Goal: Information Seeking & Learning: Check status

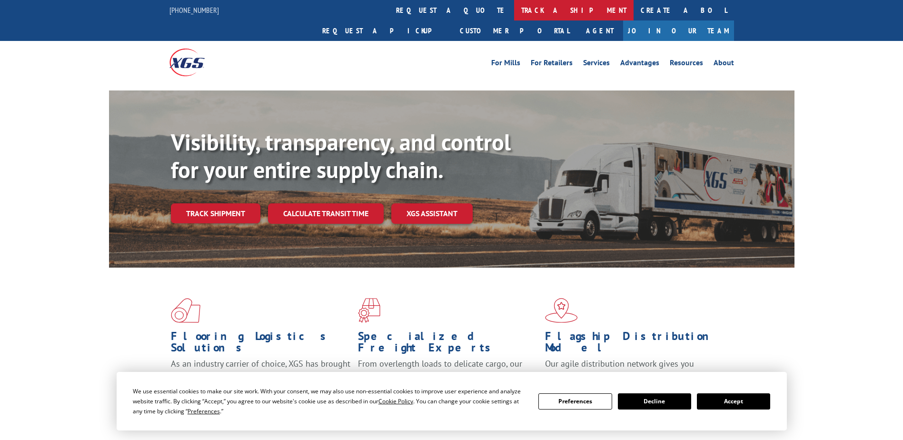
click at [514, 9] on link "track a shipment" at bounding box center [573, 10] width 119 height 20
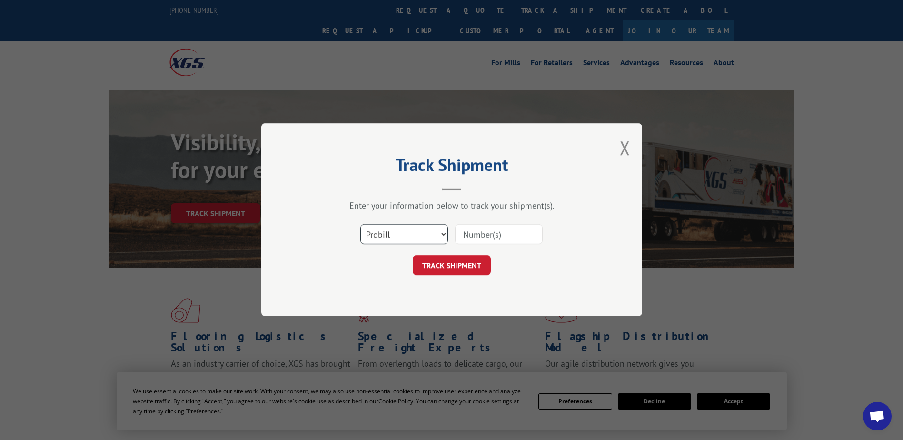
click at [400, 237] on select "Select category... Probill BOL PO" at bounding box center [404, 235] width 88 height 20
select select "bol"
click at [360, 225] on select "Select category... Probill BOL PO" at bounding box center [404, 235] width 88 height 20
click at [484, 234] on input at bounding box center [499, 235] width 88 height 20
paste input "83578"
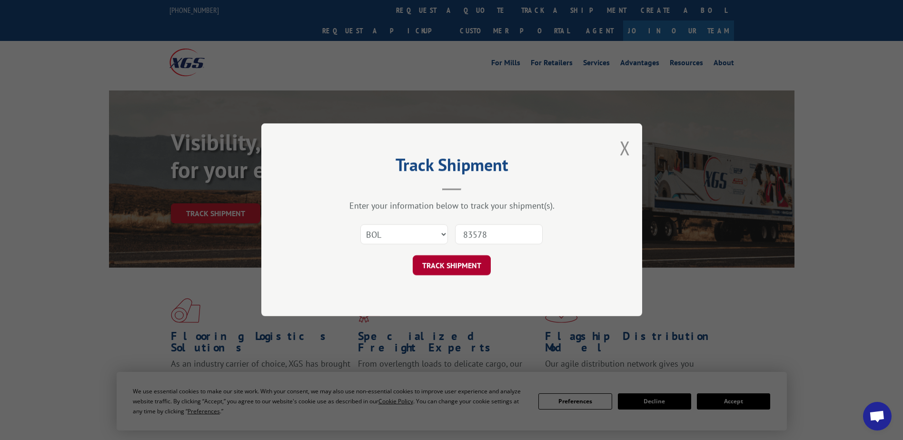
type input "83578"
click at [455, 263] on button "TRACK SHIPMENT" at bounding box center [451, 265] width 78 height 20
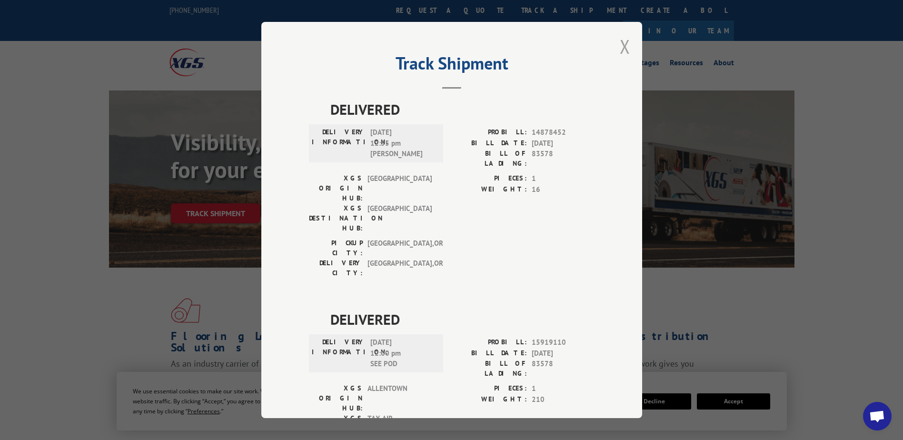
click at [619, 48] on button "Close modal" at bounding box center [624, 46] width 10 height 25
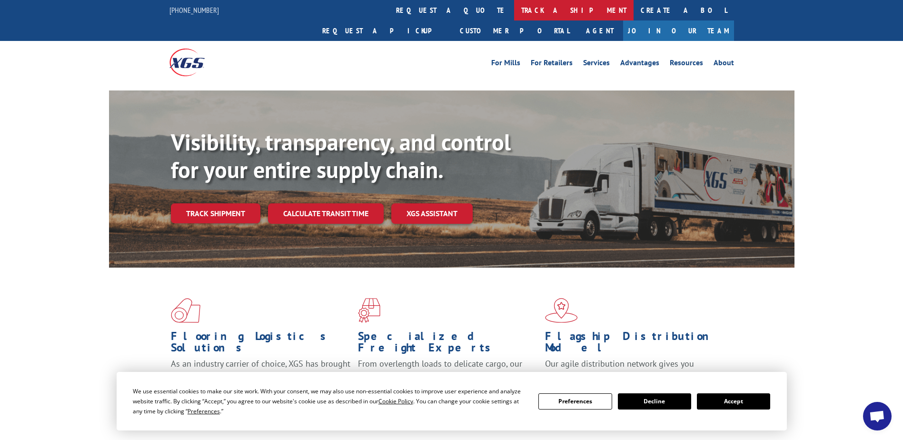
click at [514, 8] on link "track a shipment" at bounding box center [573, 10] width 119 height 20
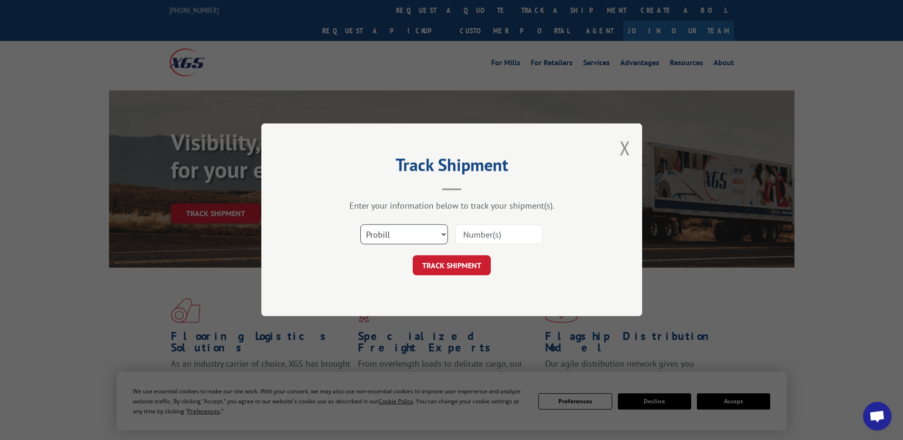
click at [404, 235] on select "Select category... Probill BOL PO" at bounding box center [404, 235] width 88 height 20
select select "bol"
click at [360, 225] on select "Select category... Probill BOL PO" at bounding box center [404, 235] width 88 height 20
click at [507, 232] on input at bounding box center [499, 235] width 88 height 20
paste input "483578"
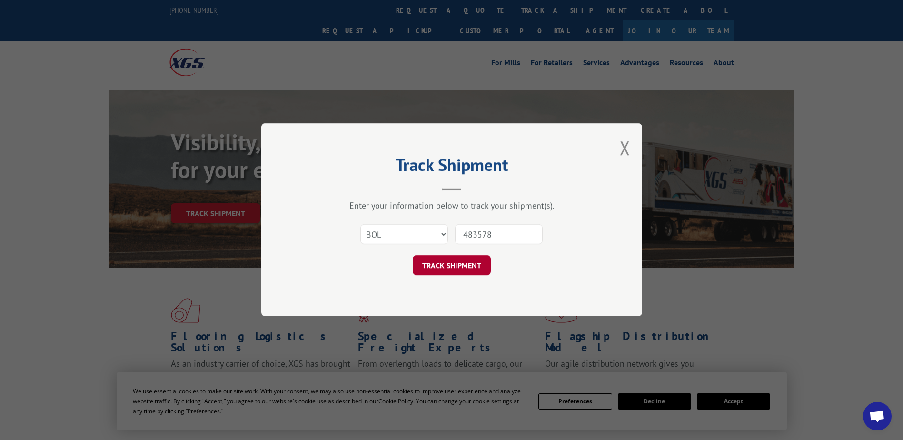
type input "483578"
click at [448, 257] on button "TRACK SHIPMENT" at bounding box center [451, 265] width 78 height 20
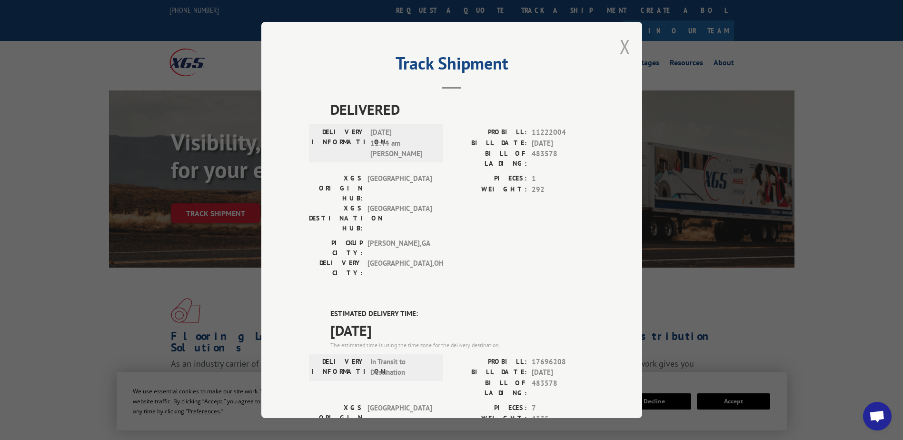
click at [620, 45] on button "Close modal" at bounding box center [624, 46] width 10 height 25
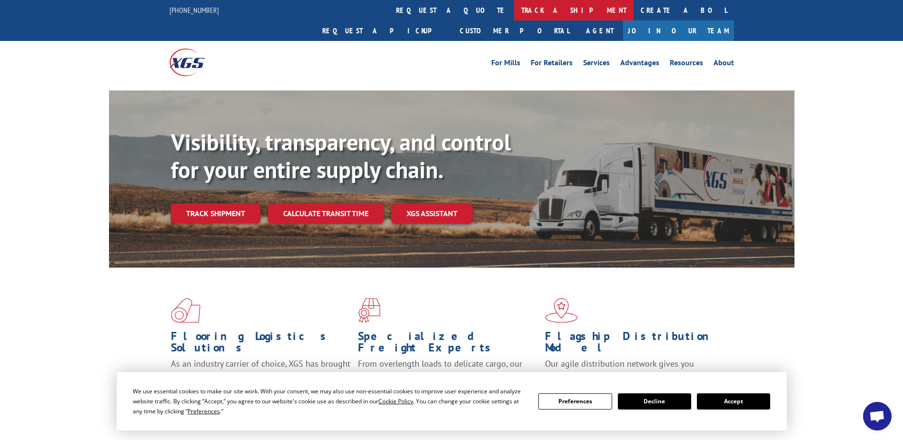
click at [514, 4] on link "track a shipment" at bounding box center [573, 10] width 119 height 20
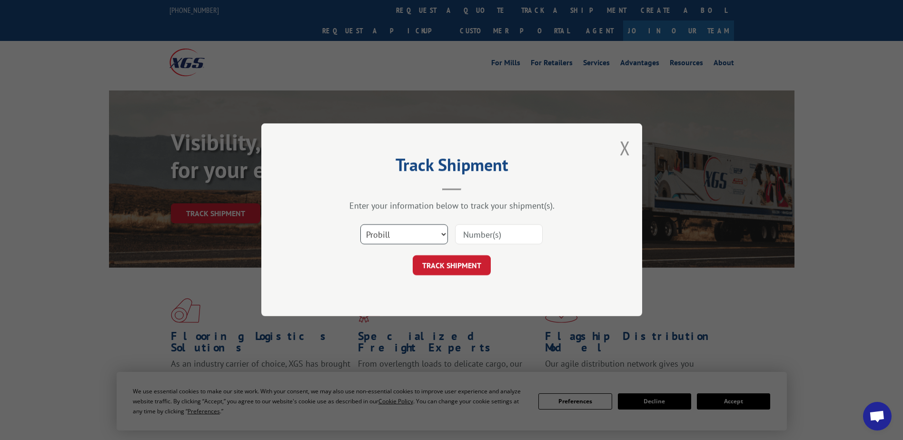
click at [412, 236] on select "Select category... Probill BOL PO" at bounding box center [404, 235] width 88 height 20
select select "bol"
click at [360, 225] on select "Select category... Probill BOL PO" at bounding box center [404, 235] width 88 height 20
click at [484, 236] on input at bounding box center [499, 235] width 88 height 20
type input "483578"
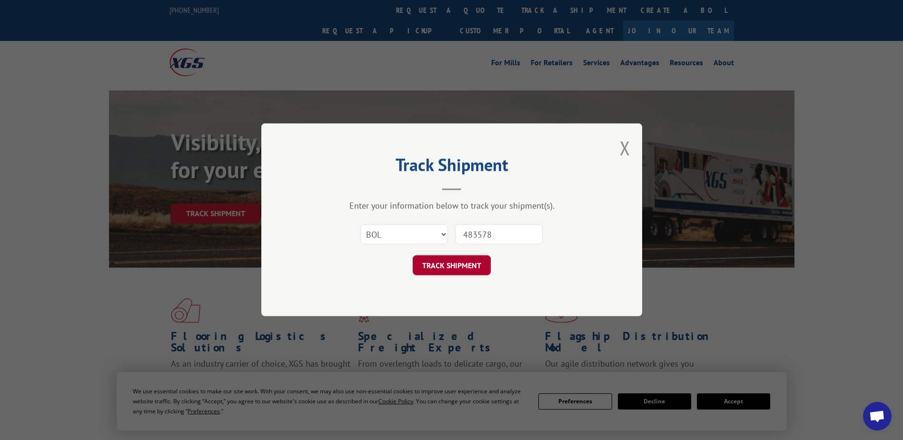
click at [428, 264] on button "TRACK SHIPMENT" at bounding box center [451, 265] width 78 height 20
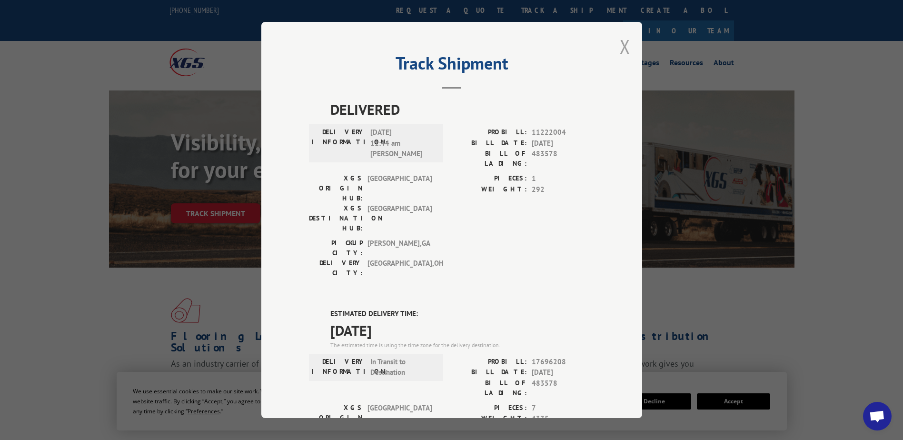
click at [619, 47] on button "Close modal" at bounding box center [624, 46] width 10 height 25
